Goal: Check status: Check status

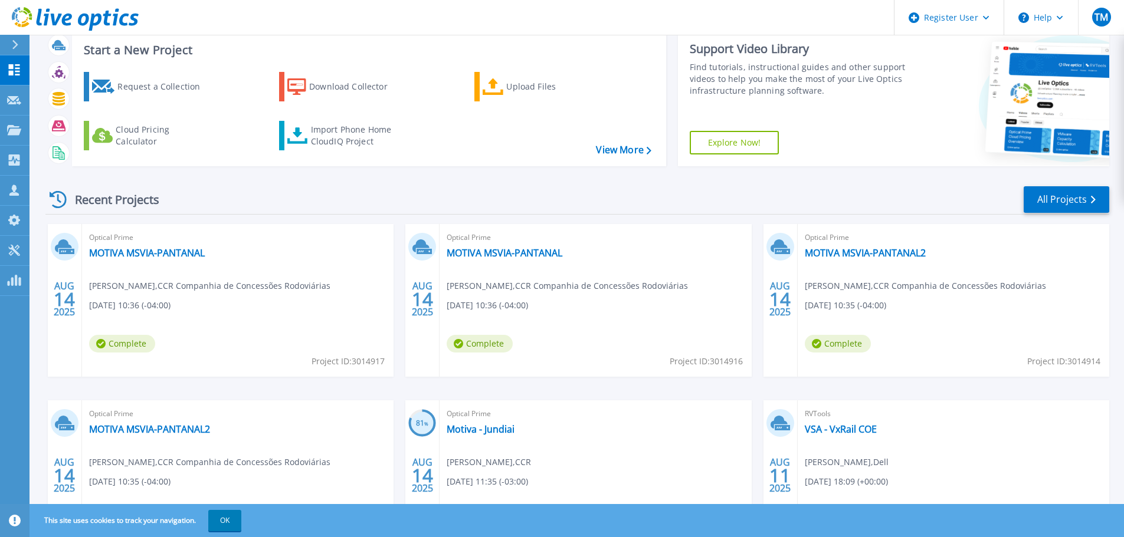
scroll to position [59, 0]
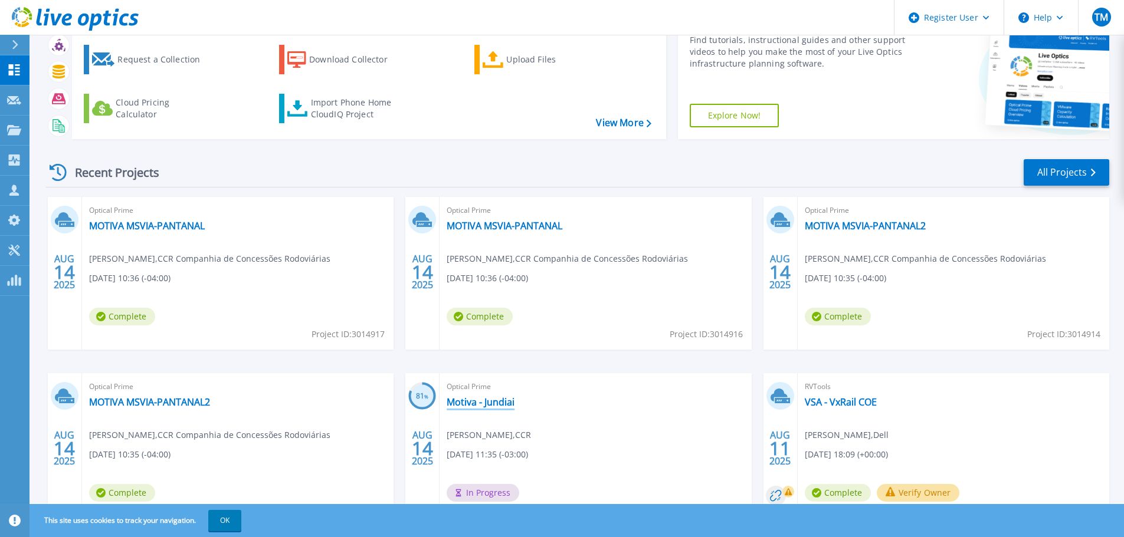
click at [508, 402] on link "Motiva - Jundiai" at bounding box center [480, 402] width 68 height 12
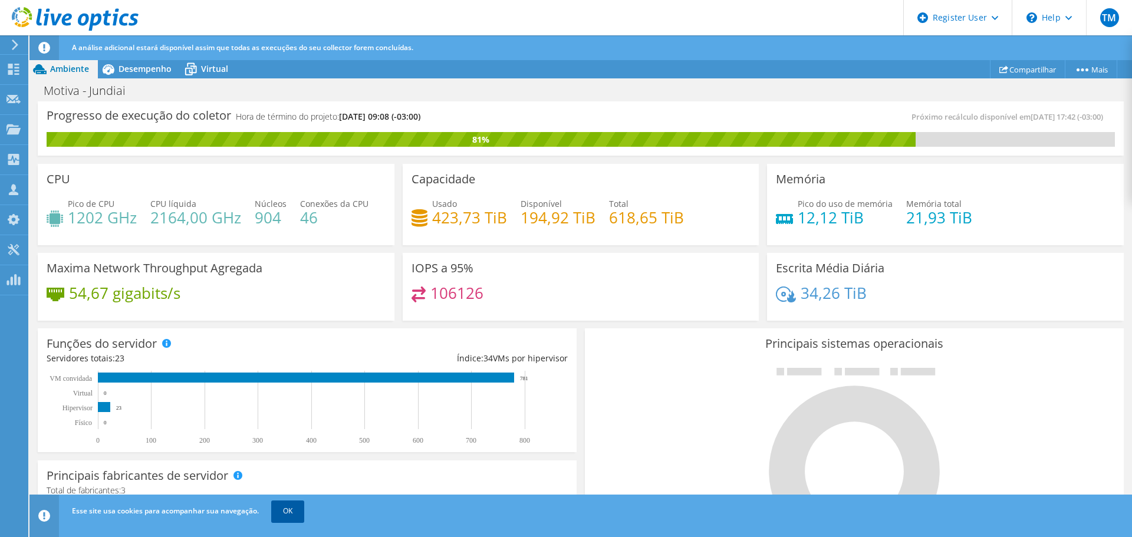
click at [288, 514] on link "OK" at bounding box center [287, 511] width 33 height 21
